Goal: Task Accomplishment & Management: Use online tool/utility

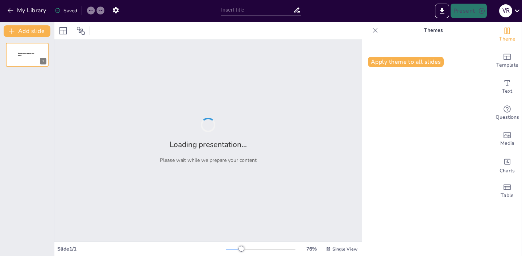
type input "Mastering Extended Writing: Strategies for A-Level Success"
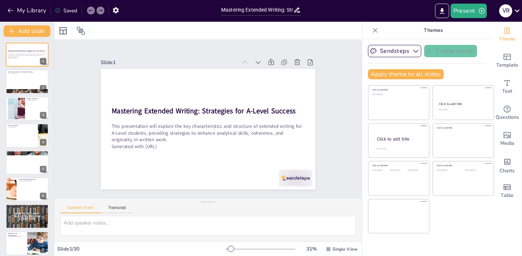
checkbox input "true"
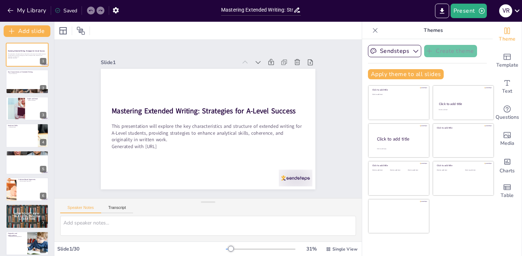
checkbox input "true"
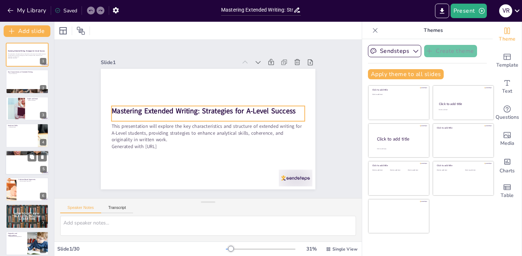
checkbox input "true"
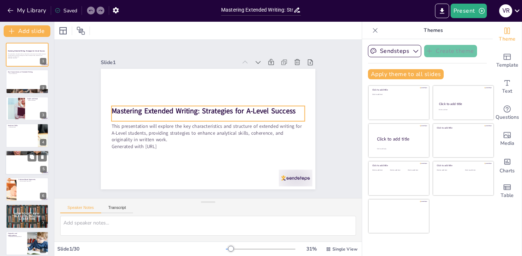
checkbox input "true"
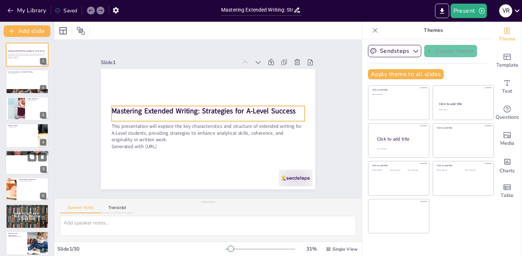
checkbox input "true"
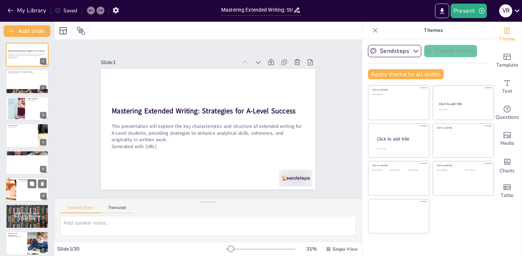
checkbox input "true"
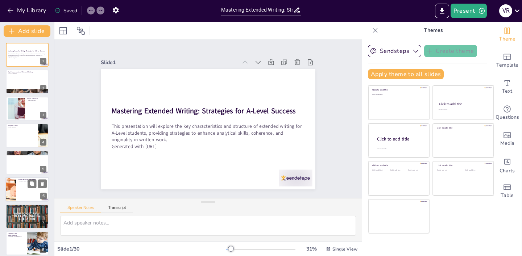
checkbox input "true"
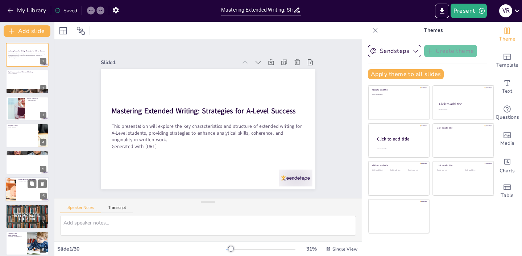
checkbox input "true"
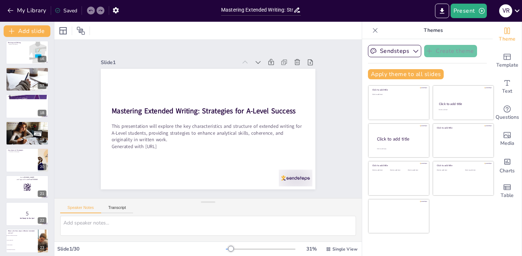
scroll to position [598, 0]
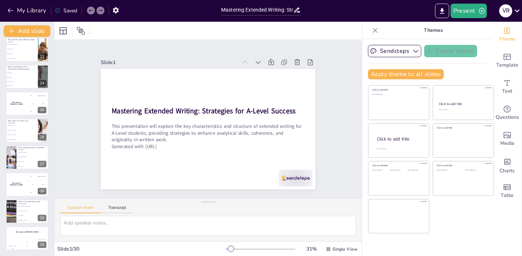
checkbox input "true"
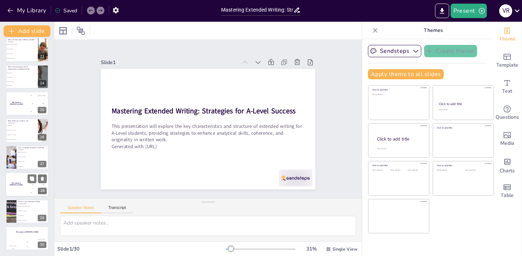
checkbox input "true"
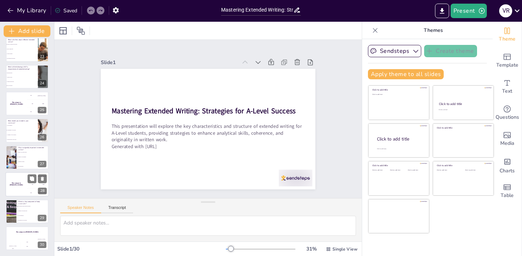
checkbox input "true"
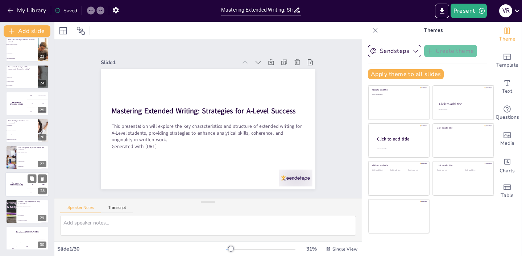
checkbox input "true"
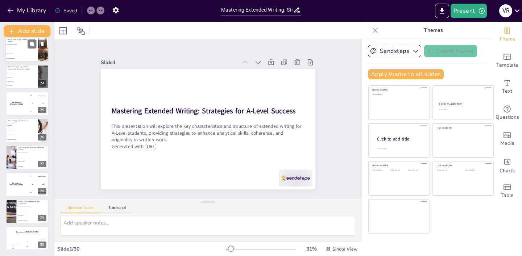
checkbox input "true"
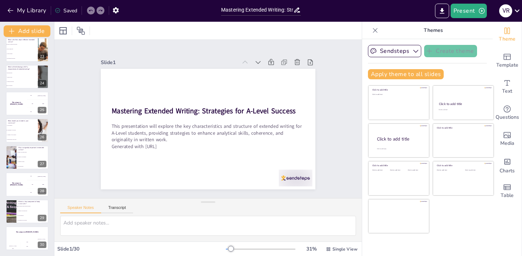
checkbox input "true"
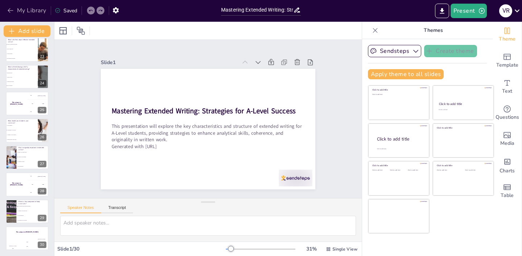
click at [7, 9] on icon "button" at bounding box center [10, 10] width 7 height 7
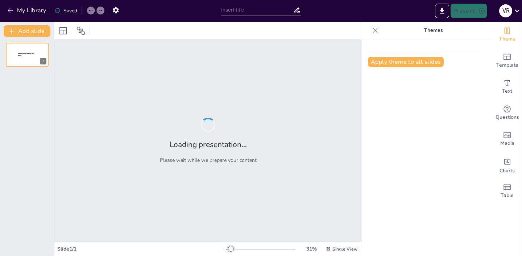
type input "Understanding the Past Perfect Tense: A Comprehensive Guide"
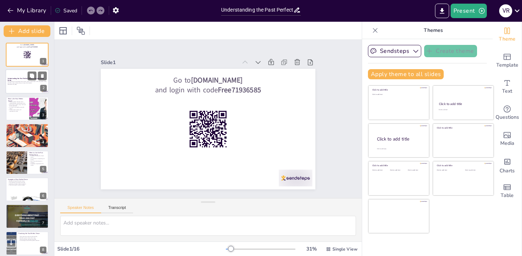
click at [39, 86] on div "This presentation will explore the structure, usage, and examples of the past p…" at bounding box center [27, 83] width 39 height 5
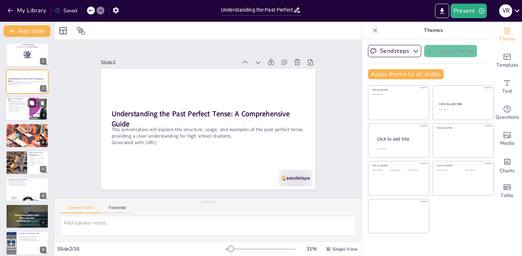
checkbox input "true"
click at [24, 108] on p "It is useful in storytelling to provide context." at bounding box center [18, 108] width 20 height 3
type textarea "The past perfect tense is essential for expressing the order of events in the p…"
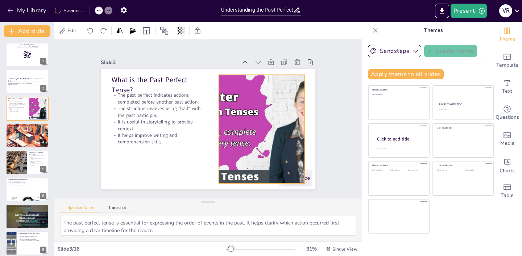
click at [263, 126] on div at bounding box center [260, 135] width 203 height 128
click at [223, 127] on div at bounding box center [261, 129] width 193 height 109
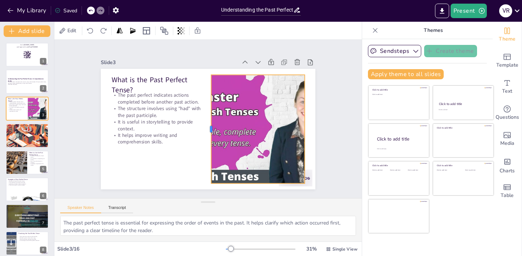
drag, startPoint x: 218, startPoint y: 130, endPoint x: 210, endPoint y: 142, distance: 13.9
click at [210, 142] on div at bounding box center [209, 129] width 6 height 109
checkbox input "true"
click at [17, 169] on div at bounding box center [16, 162] width 37 height 25
type textarea "Clarifying the sequence of past actions is crucial for effective communication.…"
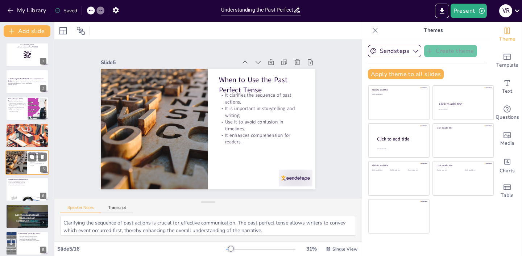
scroll to position [16, 0]
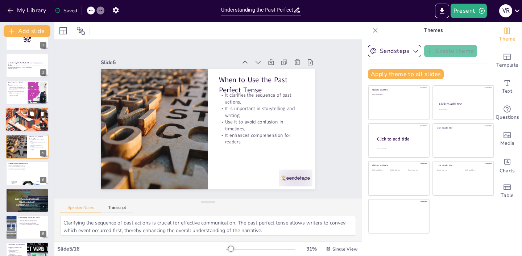
checkbox input "true"
click at [31, 125] on div at bounding box center [27, 119] width 44 height 25
type textarea "Understanding that the structure remains the same regardless of the subject all…"
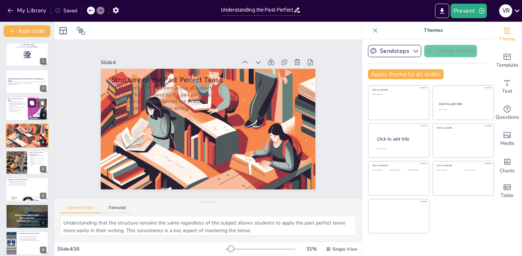
checkbox input "true"
click at [37, 109] on div at bounding box center [37, 109] width 39 height 22
type textarea "The past perfect tense is essential for expressing the order of events in the p…"
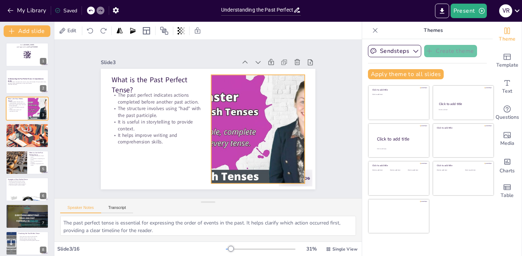
click at [244, 111] on div at bounding box center [261, 129] width 193 height 109
click at [255, 114] on div at bounding box center [261, 129] width 193 height 109
click at [260, 195] on div "Slide 1 Go to [DOMAIN_NAME] and login with code Free71936585 Slide 2 Understand…" at bounding box center [207, 119] width 307 height 158
click at [260, 195] on div "Slide 1 Go to [DOMAIN_NAME] and login with code Free71936585 Slide 2 Understand…" at bounding box center [208, 119] width 322 height 190
click at [260, 195] on div "Slide 1 Go to [DOMAIN_NAME] and login with code Free71936585 Slide 2 Understand…" at bounding box center [207, 119] width 307 height 158
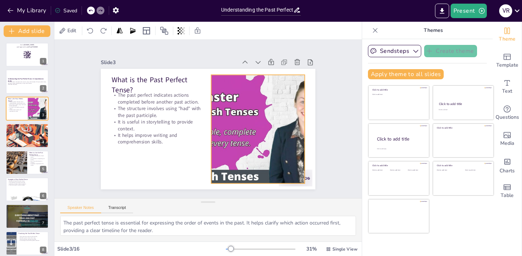
click at [260, 195] on div "Slide 1 Go to [DOMAIN_NAME] and login with code Free71936585 Slide 2 Understand…" at bounding box center [207, 119] width 307 height 158
click at [281, 127] on div at bounding box center [261, 129] width 193 height 109
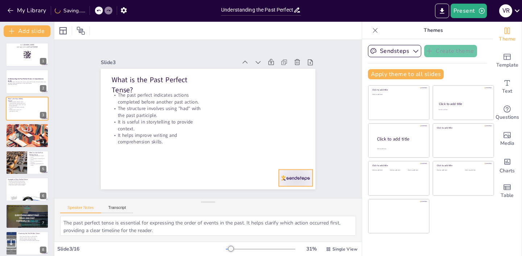
click at [295, 172] on div at bounding box center [295, 178] width 33 height 17
checkbox input "true"
click at [39, 153] on button at bounding box center [42, 157] width 9 height 9
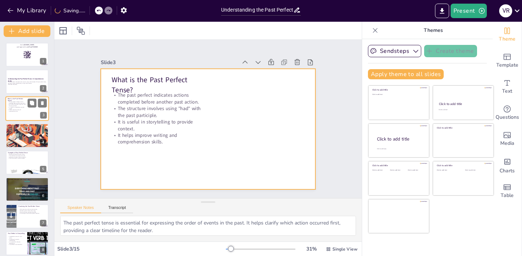
click at [34, 119] on div at bounding box center [27, 108] width 44 height 25
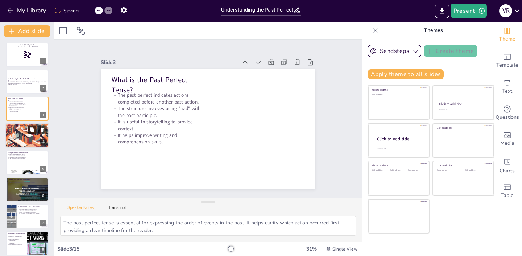
checkbox input "true"
click at [32, 132] on icon at bounding box center [31, 130] width 5 height 5
type textarea "Understanding that the structure remains the same regardless of the subject all…"
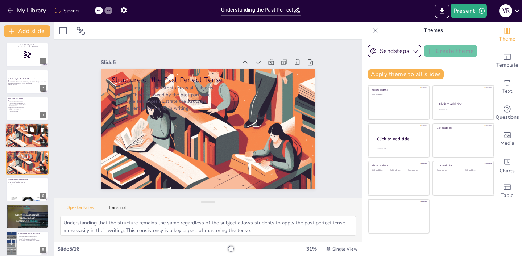
scroll to position [16, 0]
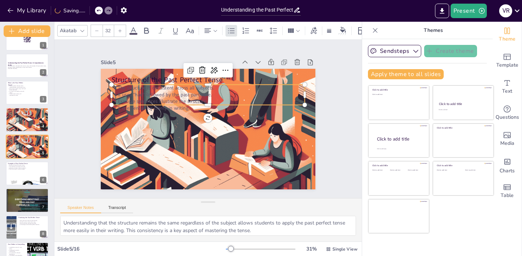
click at [163, 92] on p "It uses "had" followed by the past participle." at bounding box center [210, 95] width 193 height 27
click at [166, 105] on div at bounding box center [208, 108] width 193 height 6
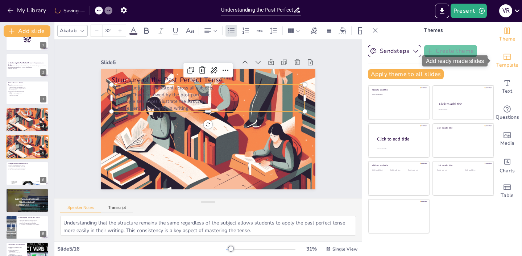
click at [512, 63] on span "Template" at bounding box center [507, 65] width 22 height 8
checkbox input "true"
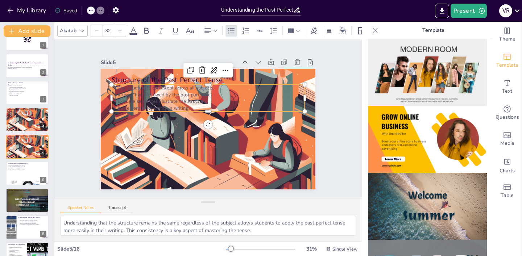
scroll to position [198, 0]
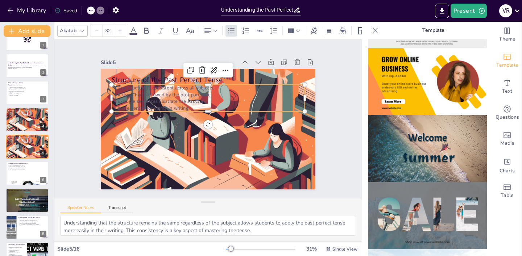
click at [424, 84] on img at bounding box center [427, 81] width 119 height 67
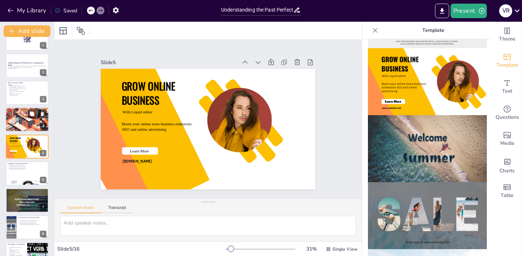
checkbox input "true"
click at [22, 113] on p "Example sentences illustrate the structure." at bounding box center [27, 113] width 39 height 1
type textarea "Understanding that the structure remains the same regardless of the subject all…"
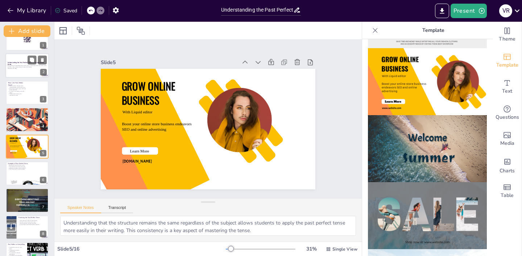
scroll to position [0, 0]
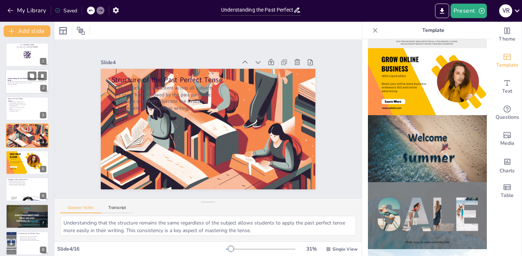
checkbox input "true"
click at [22, 83] on p "This presentation will explore the structure, usage, and examples of the past p…" at bounding box center [27, 82] width 39 height 3
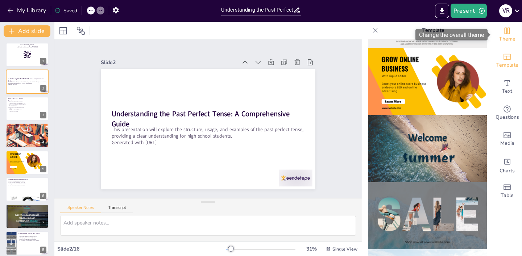
click at [512, 39] on span "Theme" at bounding box center [507, 39] width 17 height 8
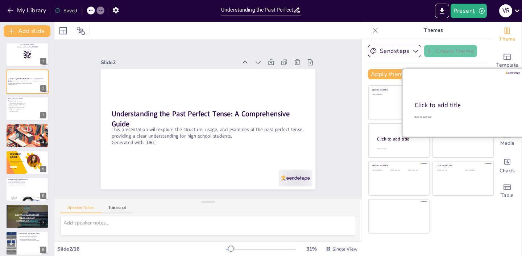
click at [454, 100] on div at bounding box center [463, 103] width 122 height 69
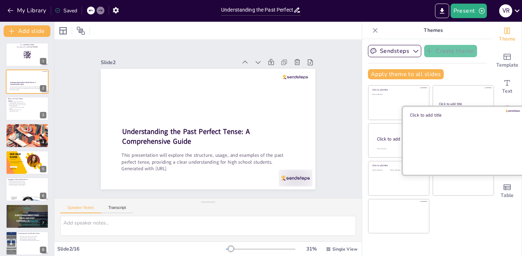
click at [449, 124] on div at bounding box center [463, 140] width 122 height 69
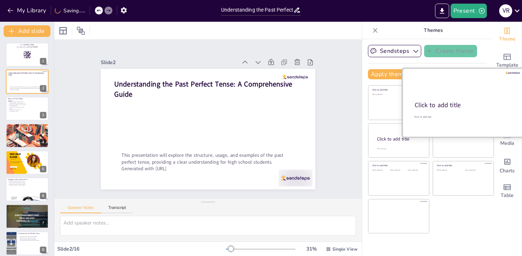
click at [459, 107] on div "Click to add title" at bounding box center [463, 105] width 96 height 9
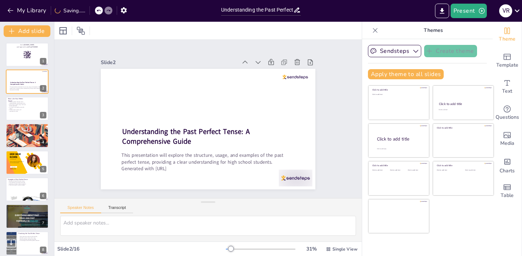
click at [487, 59] on div "Sendsteps Create theme Apply theme to all slides Click to add title Click to ad…" at bounding box center [427, 147] width 131 height 217
click at [512, 59] on div "Template" at bounding box center [507, 61] width 29 height 26
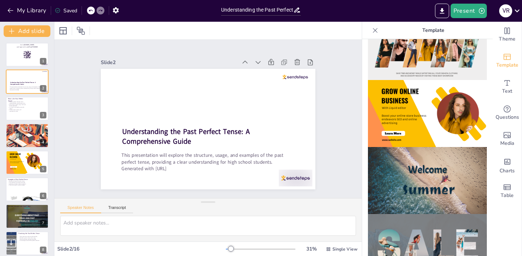
scroll to position [158, 0]
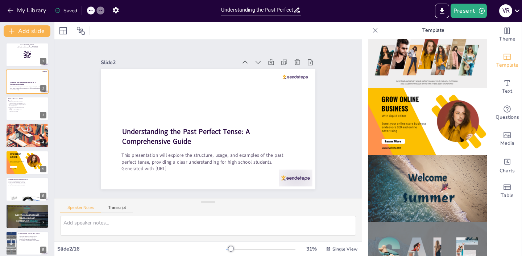
click at [430, 135] on img at bounding box center [427, 121] width 119 height 67
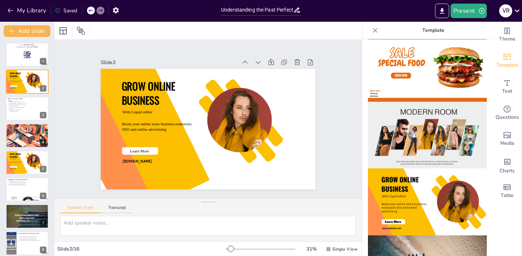
scroll to position [62, 0]
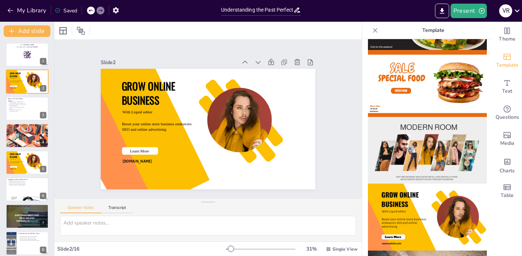
click at [419, 206] on img at bounding box center [427, 217] width 119 height 67
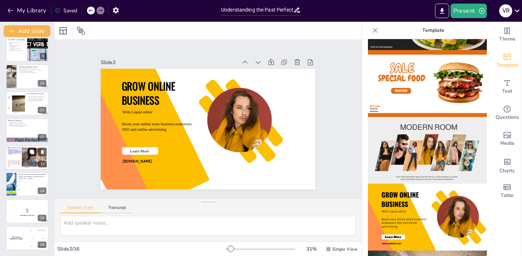
checkbox input "true"
click at [28, 149] on button at bounding box center [32, 152] width 9 height 9
type textarea "Utilizing online resources for practice can be highly beneficial for students. …"
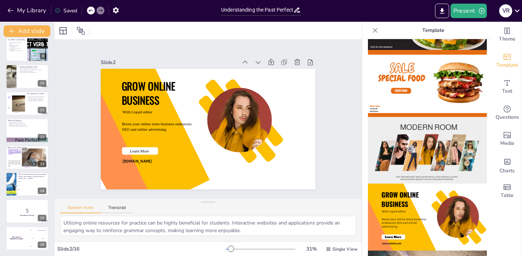
scroll to position [248, 0]
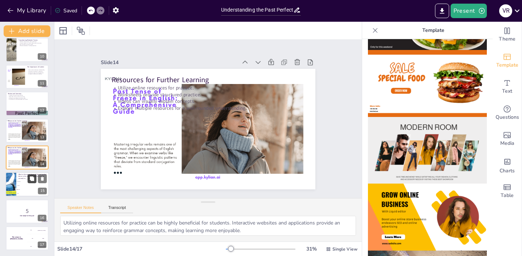
checkbox input "true"
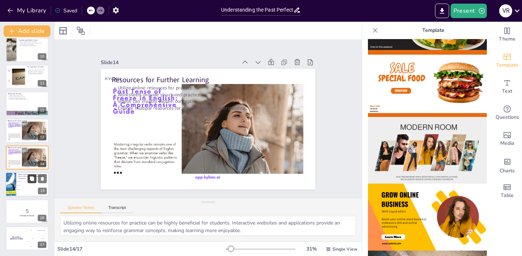
checkbox input "true"
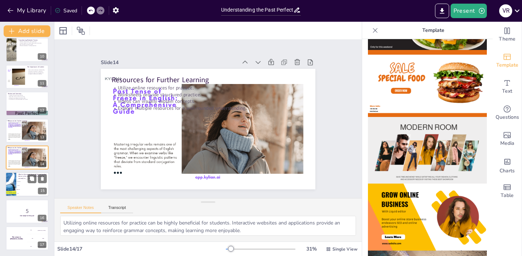
click at [29, 188] on li "had left" at bounding box center [32, 190] width 33 height 4
type textarea "The correct answer is "had left." This reflects the past perfect tense, indicat…"
checkbox input "true"
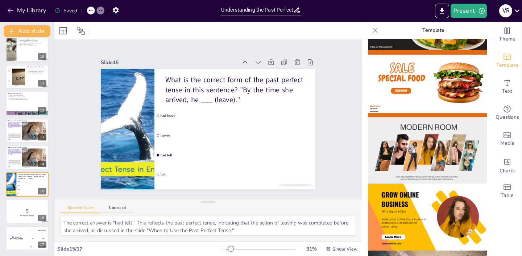
checkbox input "true"
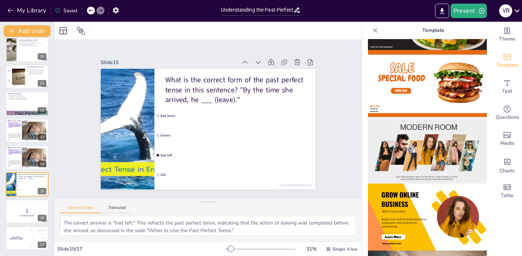
checkbox input "true"
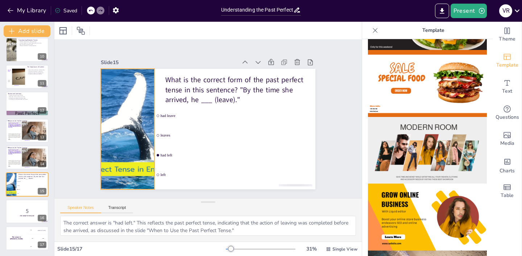
checkbox input "true"
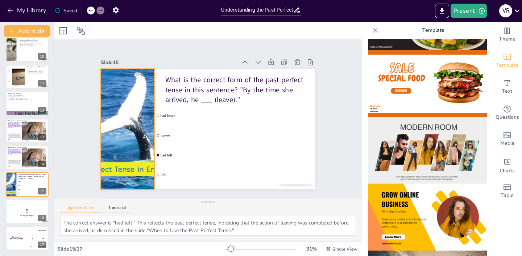
checkbox input "true"
click at [204, 113] on li "had leave" at bounding box center [234, 116] width 161 height 19
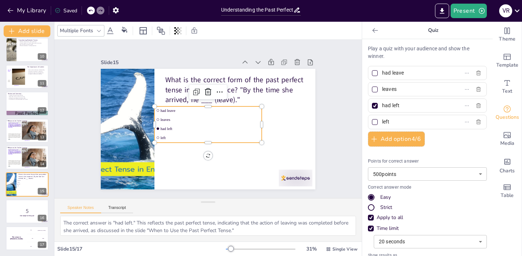
checkbox input "true"
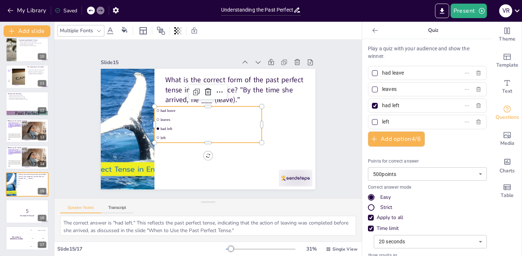
checkbox input "true"
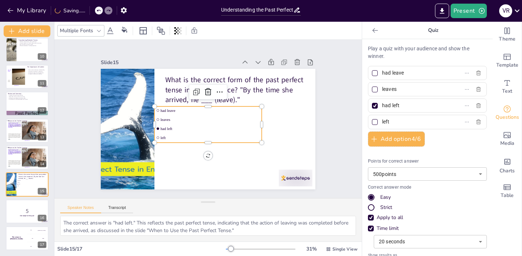
checkbox input "true"
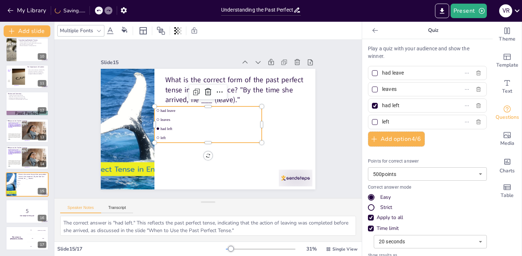
checkbox input "true"
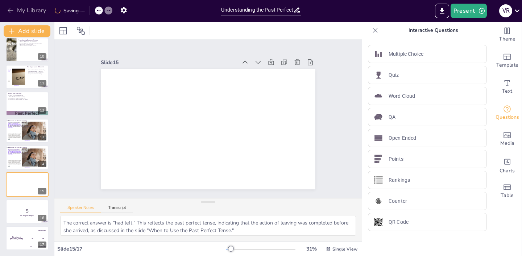
click at [9, 11] on icon "button" at bounding box center [10, 10] width 7 height 7
